Goal: Task Accomplishment & Management: Manage account settings

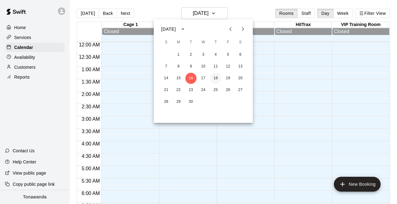
scroll to position [361, 0]
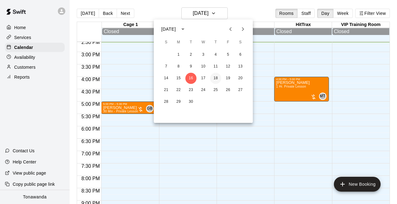
click at [212, 79] on button "18" at bounding box center [215, 78] width 11 height 11
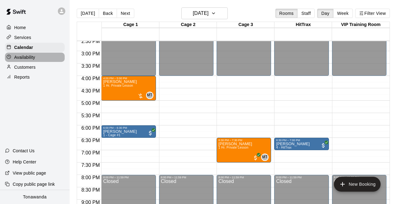
click at [30, 58] on p "Availability" at bounding box center [24, 57] width 21 height 6
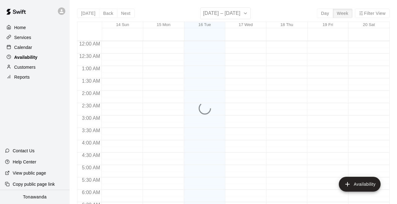
scroll to position [362, 0]
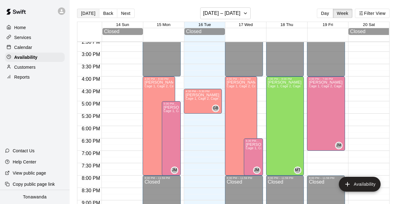
click at [88, 14] on button "[DATE]" at bounding box center [88, 13] width 22 height 9
click at [46, 45] on div "Calendar" at bounding box center [35, 47] width 60 height 9
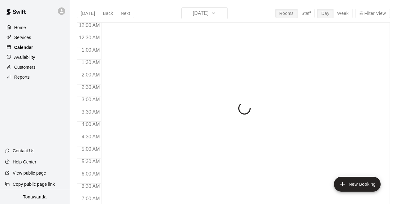
scroll to position [362, 0]
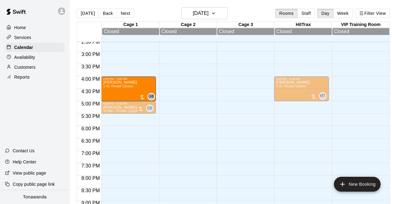
drag, startPoint x: 183, startPoint y: 85, endPoint x: 149, endPoint y: 88, distance: 34.2
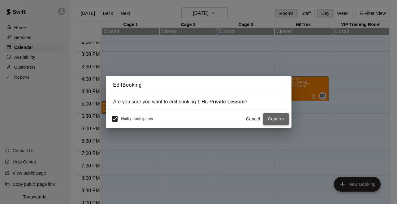
click at [277, 116] on button "Confirm" at bounding box center [276, 118] width 26 height 11
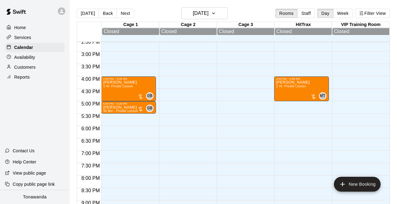
scroll to position [370, 0]
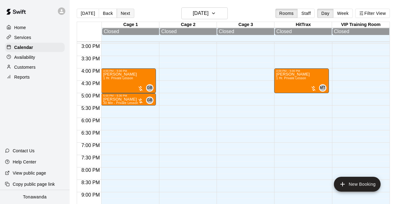
click at [124, 14] on button "Next" at bounding box center [125, 13] width 17 height 9
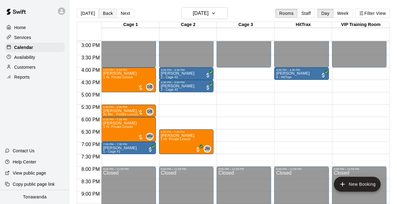
click at [105, 11] on button "Back" at bounding box center [108, 13] width 18 height 9
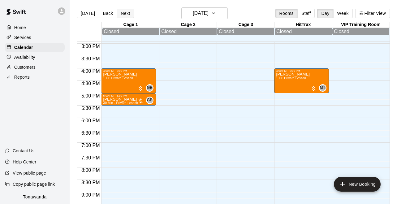
click at [125, 14] on button "Next" at bounding box center [125, 13] width 17 height 9
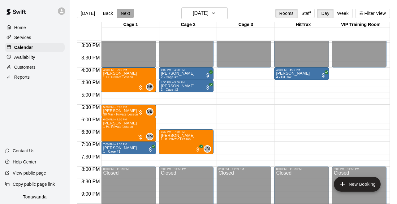
click at [122, 11] on button "Next" at bounding box center [125, 13] width 17 height 9
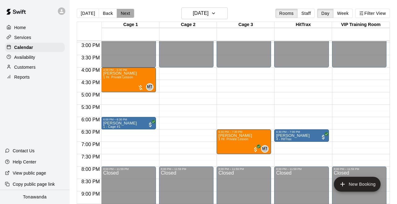
click at [123, 10] on button "Next" at bounding box center [125, 13] width 17 height 9
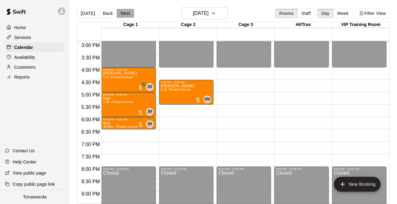
click at [122, 10] on button "Next" at bounding box center [125, 13] width 17 height 9
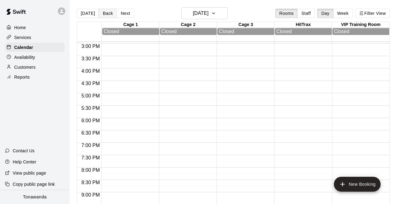
click at [103, 13] on button "Back" at bounding box center [108, 13] width 18 height 9
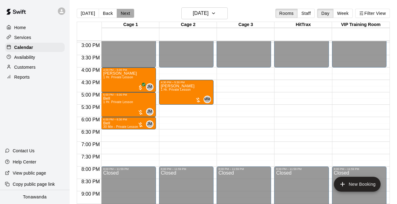
click at [117, 11] on button "Next" at bounding box center [125, 13] width 17 height 9
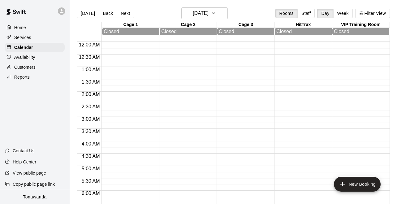
scroll to position [0, 0]
click at [129, 14] on button "Next" at bounding box center [125, 13] width 17 height 9
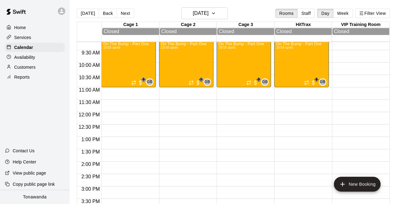
scroll to position [231, 0]
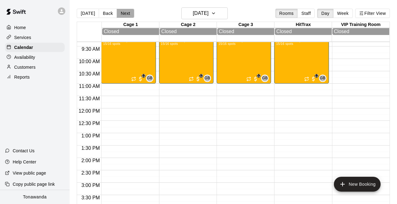
click at [129, 17] on button "Next" at bounding box center [125, 13] width 17 height 9
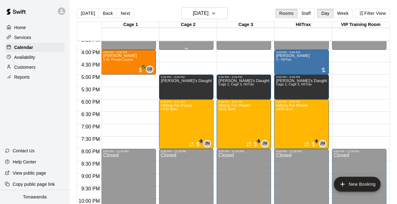
scroll to position [390, 0]
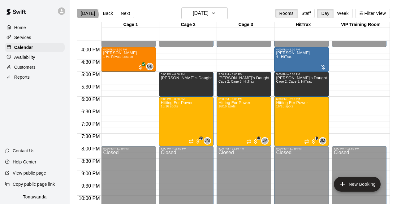
click at [87, 15] on button "[DATE]" at bounding box center [88, 13] width 22 height 9
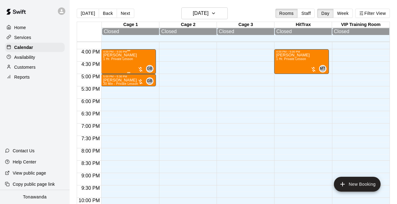
scroll to position [389, 0]
